Goal: Task Accomplishment & Management: Use online tool/utility

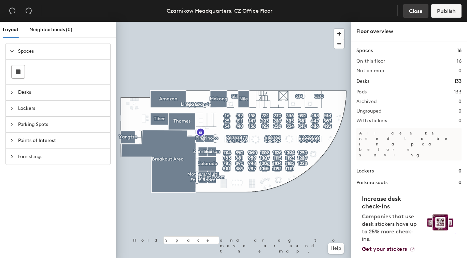
click at [411, 9] on span "Close" at bounding box center [416, 11] width 14 height 6
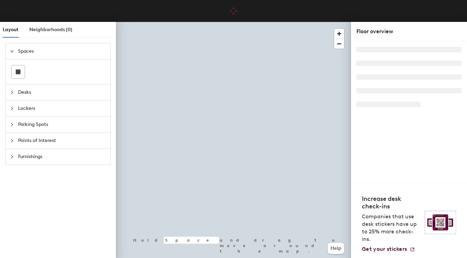
click at [12, 107] on icon "collapsed" at bounding box center [12, 108] width 4 height 4
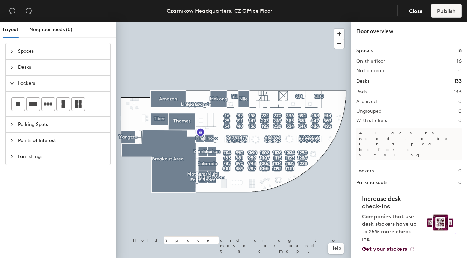
click at [12, 83] on icon "expanded" at bounding box center [12, 83] width 4 height 4
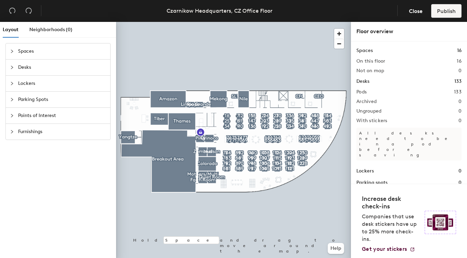
click at [12, 84] on icon "collapsed" at bounding box center [12, 83] width 2 height 3
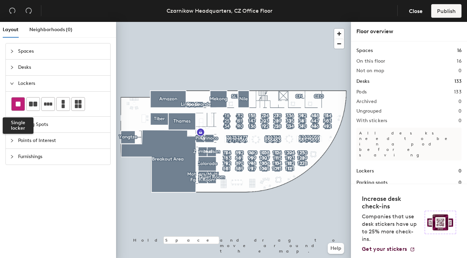
click at [19, 104] on rect at bounding box center [18, 103] width 5 height 5
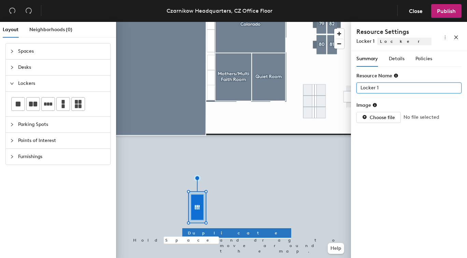
click at [341, 90] on div "Layout Neighborhoods (0) Spaces Desks Lockers Parking Spots Points of Interest …" at bounding box center [233, 141] width 467 height 239
click at [397, 57] on span "Details" at bounding box center [397, 59] width 16 height 6
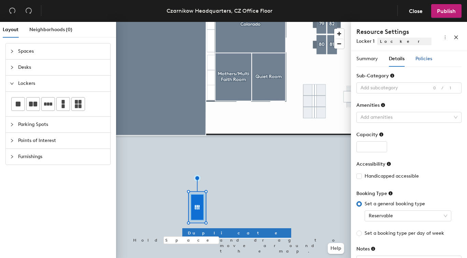
click at [421, 57] on span "Policies" at bounding box center [424, 59] width 17 height 6
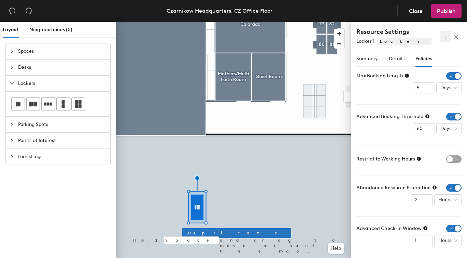
click at [443, 36] on icon "more" at bounding box center [445, 37] width 5 height 5
click at [457, 37] on icon "close" at bounding box center [456, 37] width 5 height 5
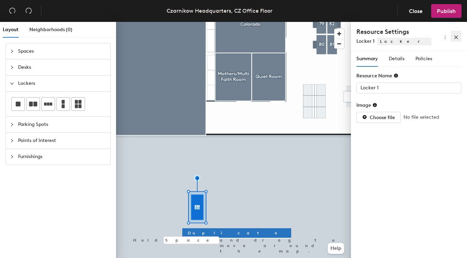
click at [458, 33] on span "button" at bounding box center [456, 36] width 5 height 6
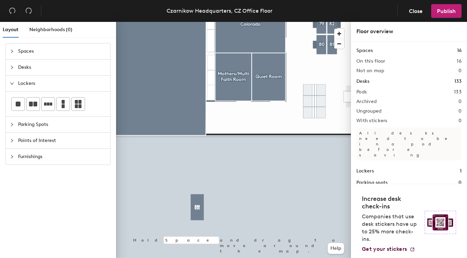
click at [199, 22] on div at bounding box center [233, 22] width 235 height 0
click at [11, 83] on icon "expanded" at bounding box center [11, 83] width 3 height 2
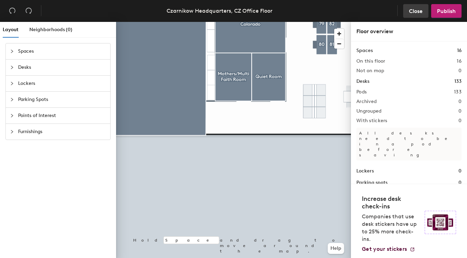
click at [411, 13] on span "Close" at bounding box center [416, 11] width 14 height 6
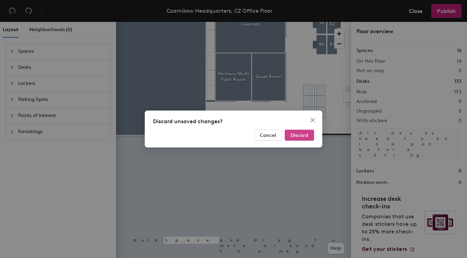
click at [301, 137] on span "Discard" at bounding box center [300, 135] width 18 height 6
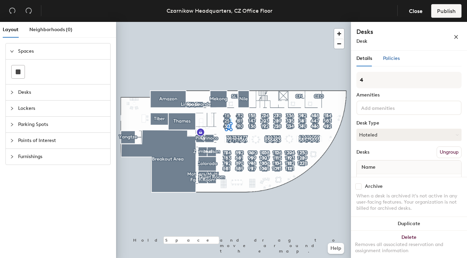
click at [394, 57] on span "Policies" at bounding box center [391, 58] width 17 height 6
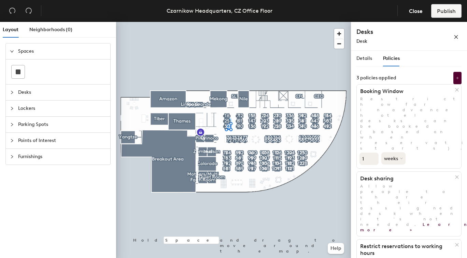
click at [19, 106] on span "Lockers" at bounding box center [62, 108] width 88 height 16
click at [16, 68] on div at bounding box center [14, 68] width 8 height 8
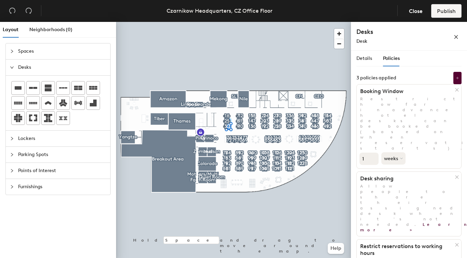
click at [31, 134] on span "Lockers" at bounding box center [62, 139] width 88 height 16
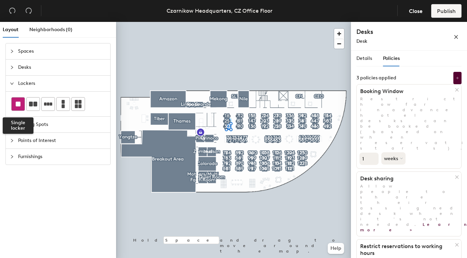
click at [15, 102] on div at bounding box center [18, 103] width 13 height 13
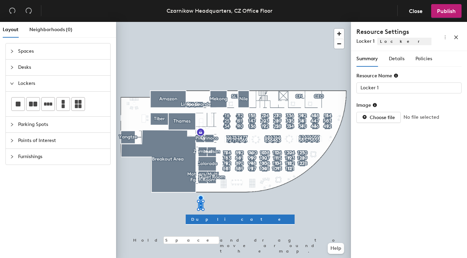
click at [20, 70] on span "Desks" at bounding box center [62, 67] width 88 height 16
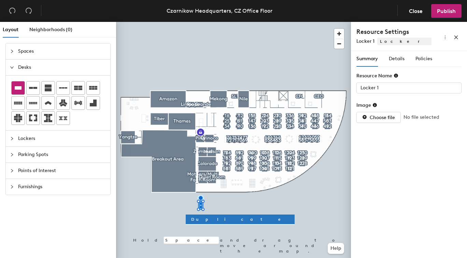
click at [21, 84] on icon at bounding box center [18, 88] width 8 height 8
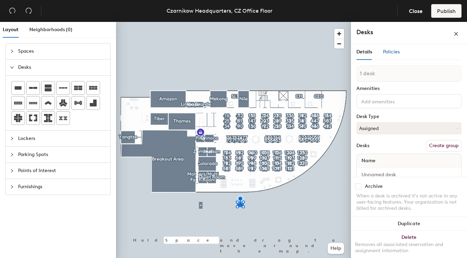
click at [390, 51] on span "Policies" at bounding box center [391, 52] width 17 height 6
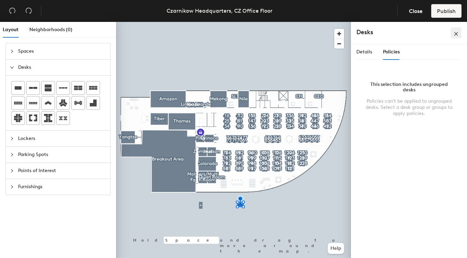
click at [458, 33] on icon "close" at bounding box center [456, 33] width 5 height 5
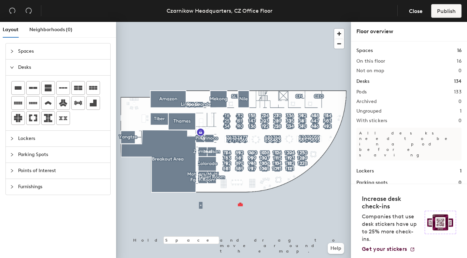
click at [39, 149] on span "Parking Spots" at bounding box center [62, 155] width 88 height 16
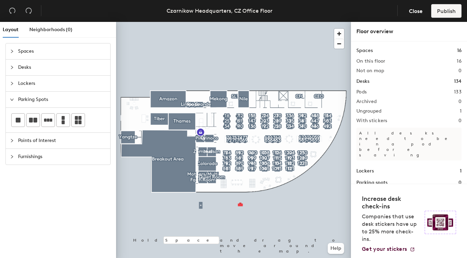
click at [22, 123] on div at bounding box center [18, 119] width 13 height 13
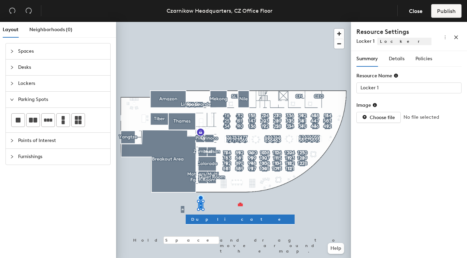
click at [183, 22] on div at bounding box center [233, 22] width 235 height 0
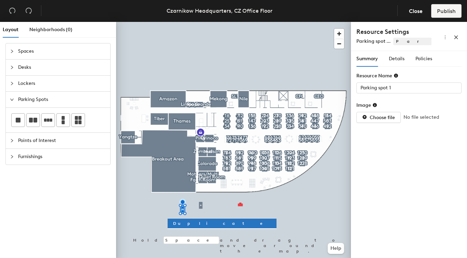
type input "Locker 1"
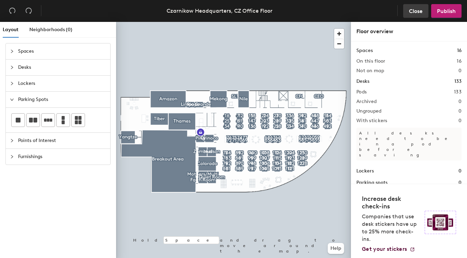
click at [414, 10] on span "Close" at bounding box center [416, 11] width 14 height 6
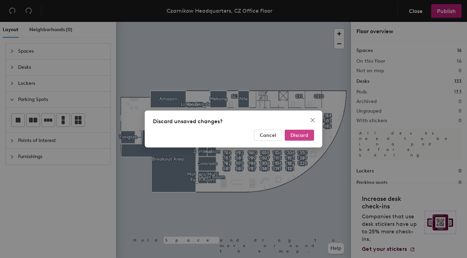
click at [302, 135] on span "Discard" at bounding box center [300, 135] width 18 height 6
